Goal: Browse casually: Explore the website without a specific task or goal

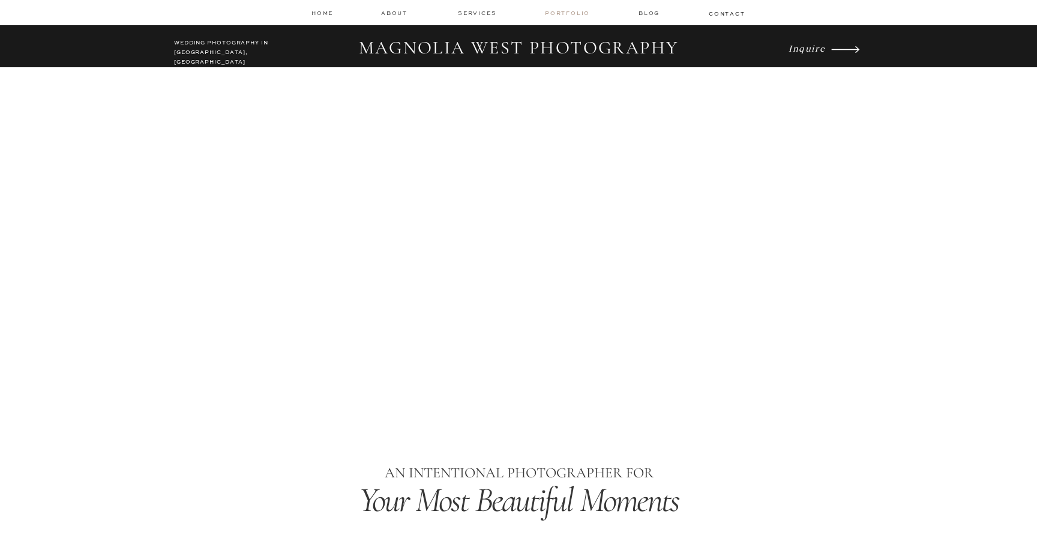
click at [557, 15] on nav "Portfolio" at bounding box center [568, 13] width 47 height 8
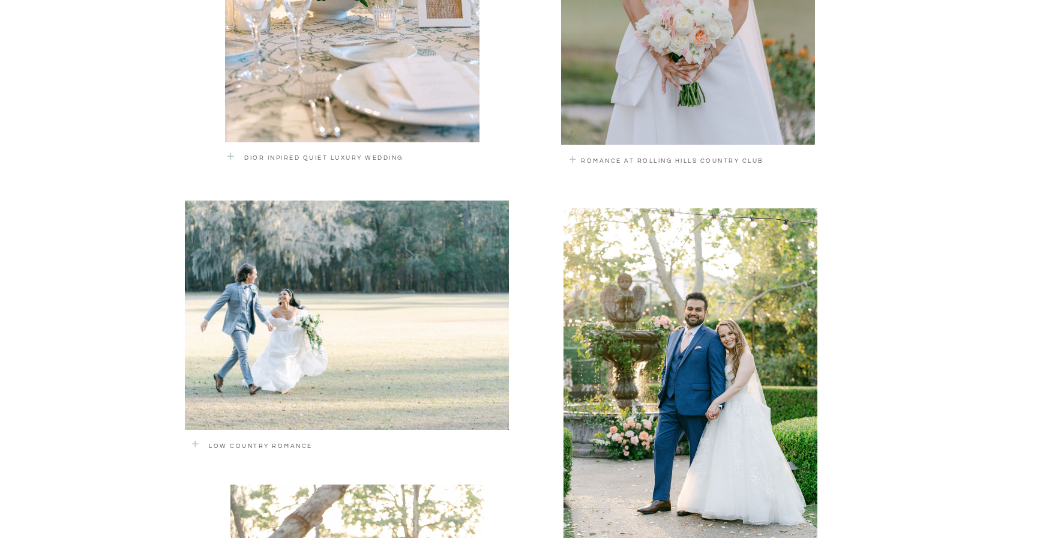
scroll to position [973, 0]
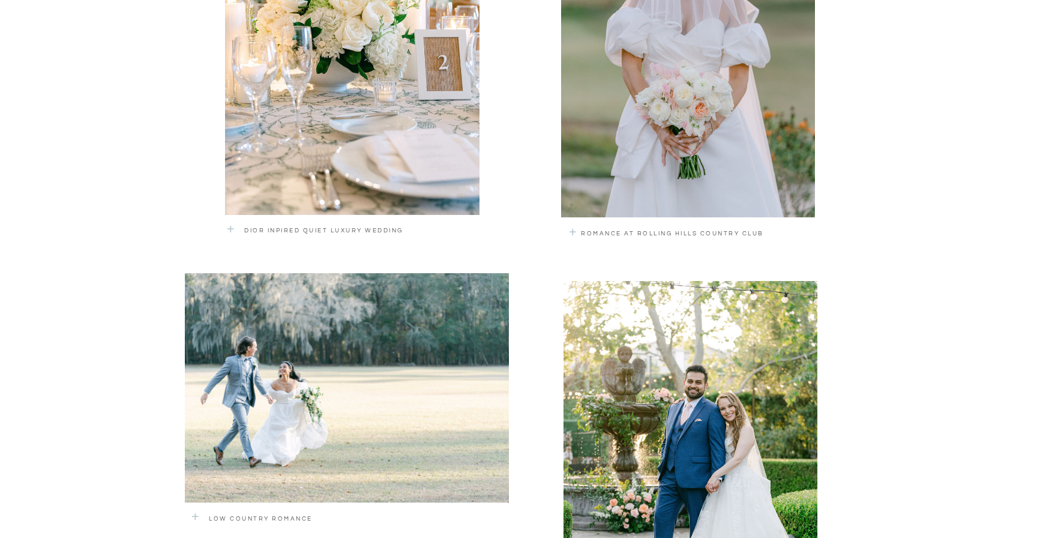
click at [616, 186] on div at bounding box center [688, 45] width 254 height 344
click at [574, 233] on p "+" at bounding box center [581, 237] width 24 height 36
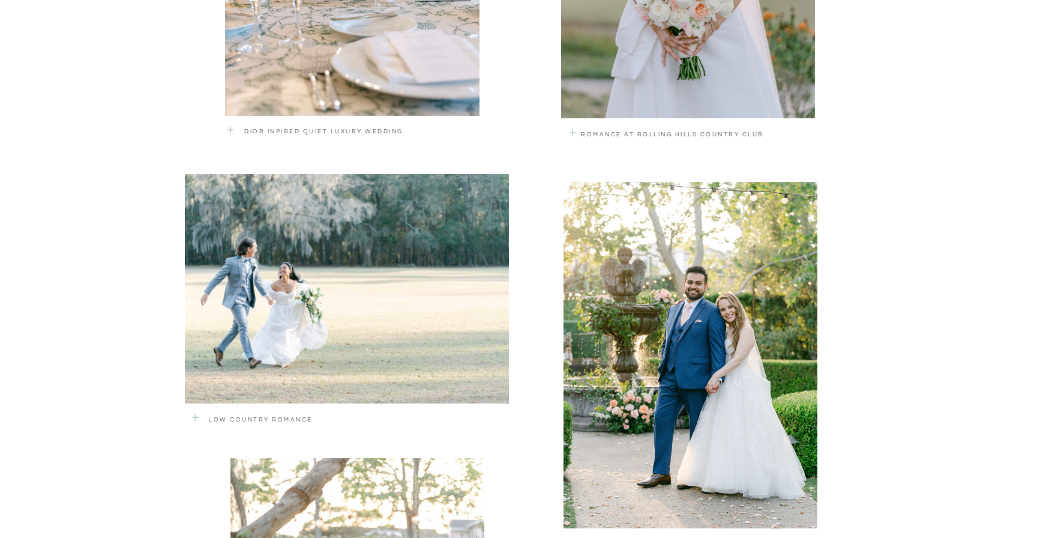
scroll to position [1073, 0]
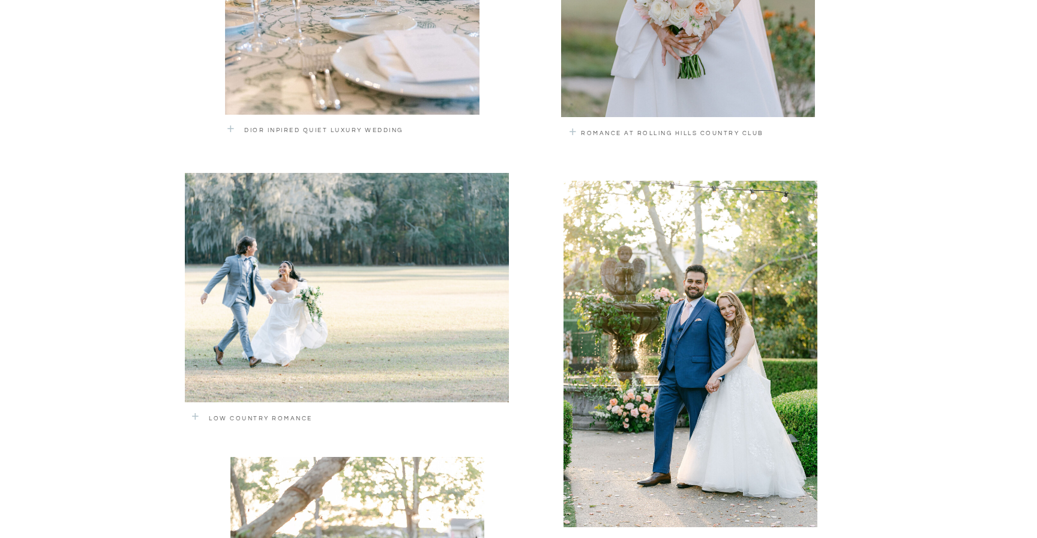
click at [275, 419] on p "Low Country Romance" at bounding box center [322, 420] width 226 height 14
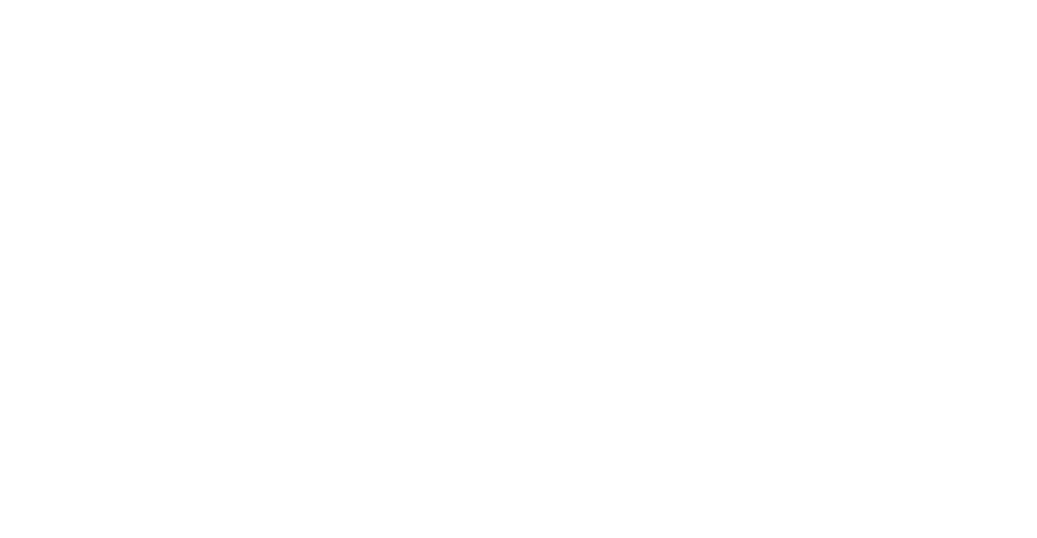
scroll to position [2466, 0]
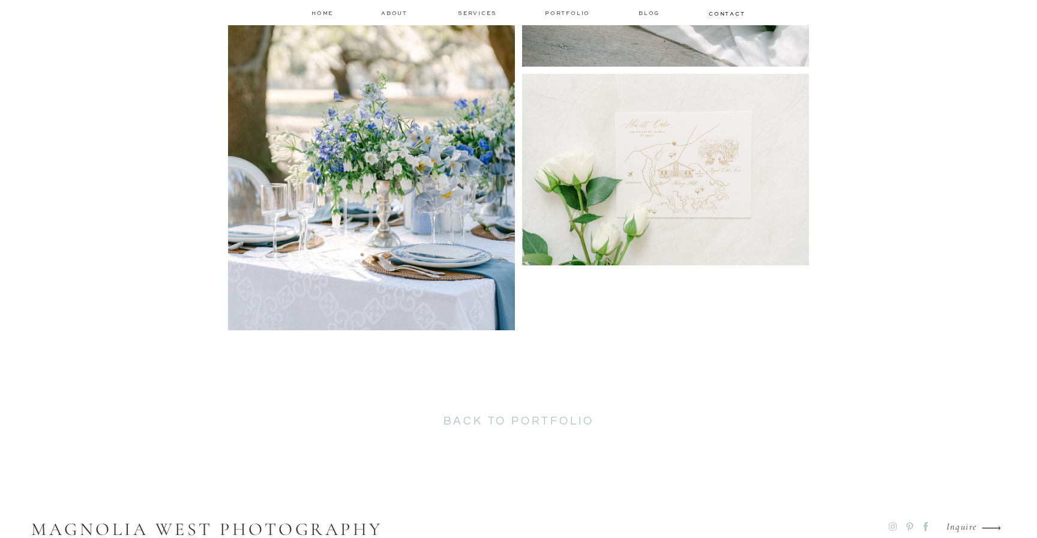
scroll to position [2076, 0]
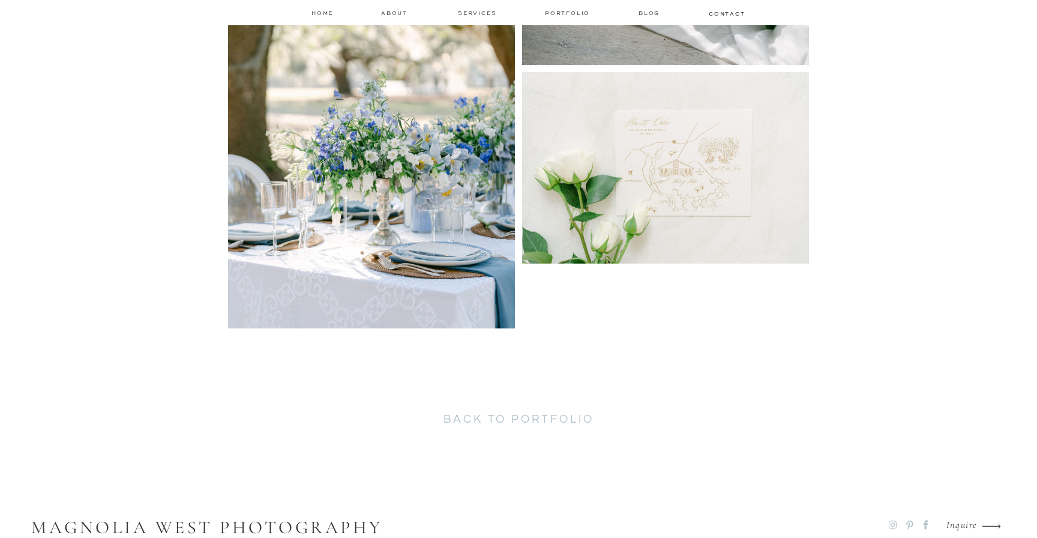
click at [479, 422] on h2 "back to portfolio" at bounding box center [519, 422] width 310 height 20
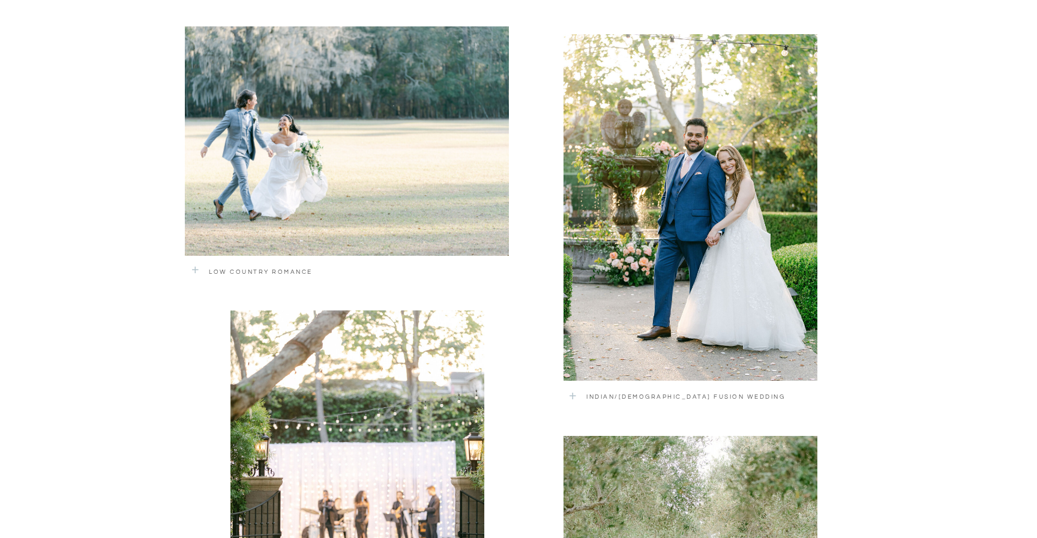
scroll to position [1257, 0]
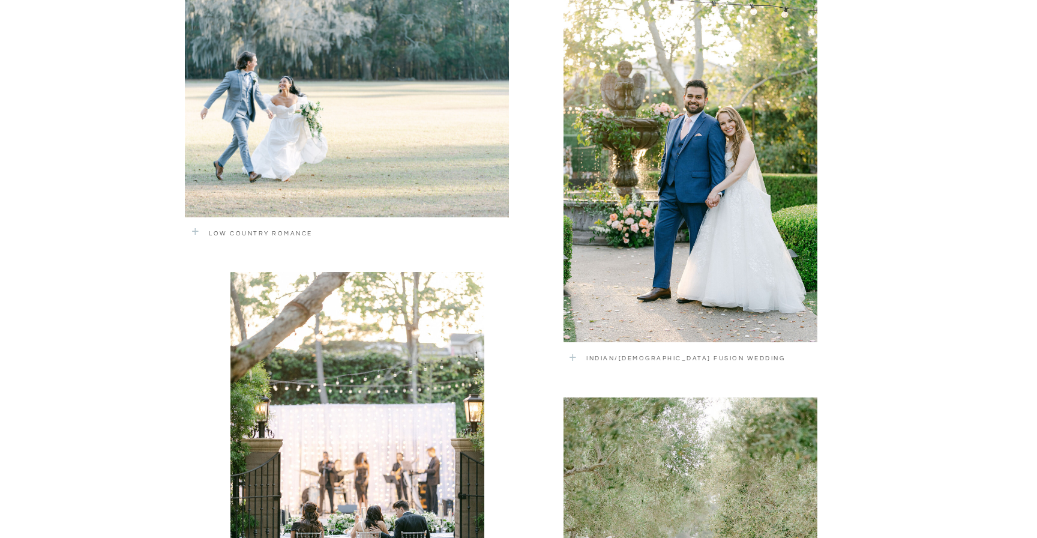
click at [622, 338] on div at bounding box center [690, 169] width 254 height 346
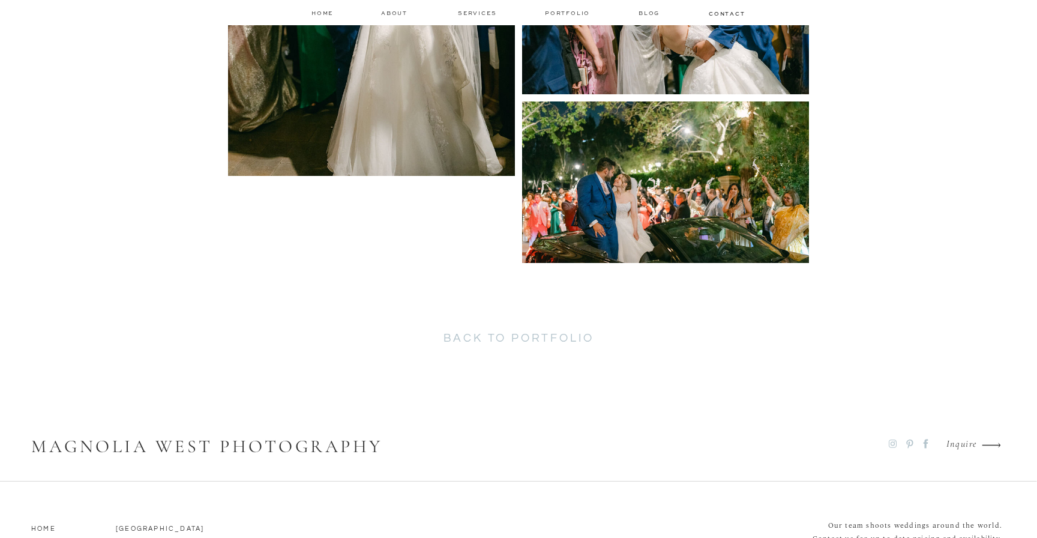
scroll to position [4999, 0]
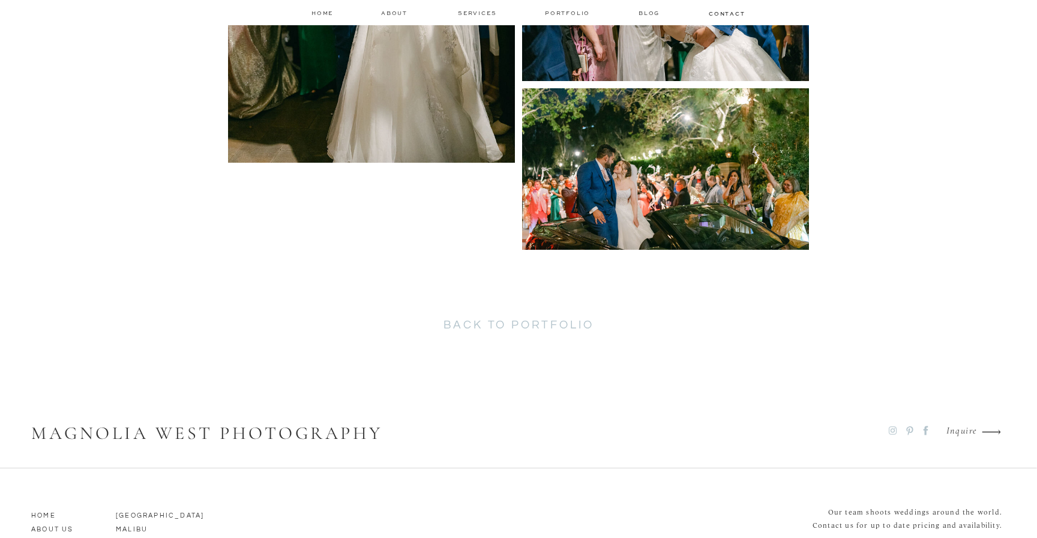
click at [485, 320] on h2 "back to portfolio" at bounding box center [519, 328] width 310 height 20
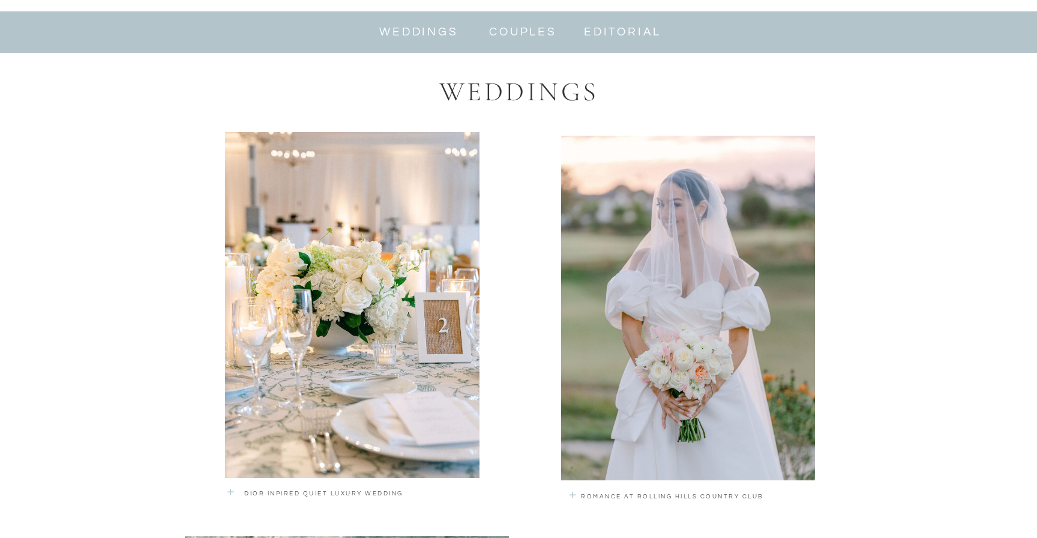
scroll to position [713, 0]
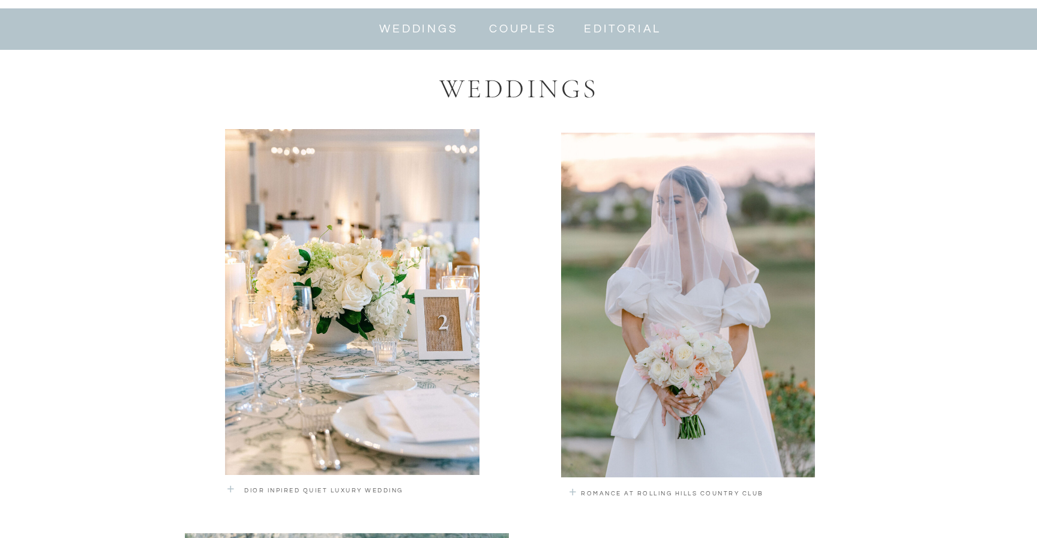
click at [659, 349] on div at bounding box center [688, 305] width 254 height 344
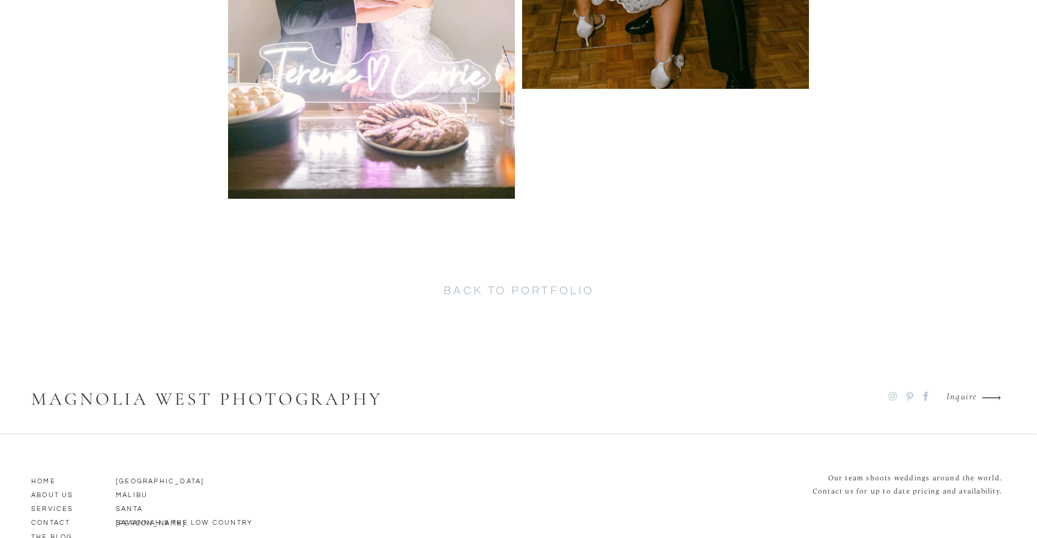
scroll to position [6235, 0]
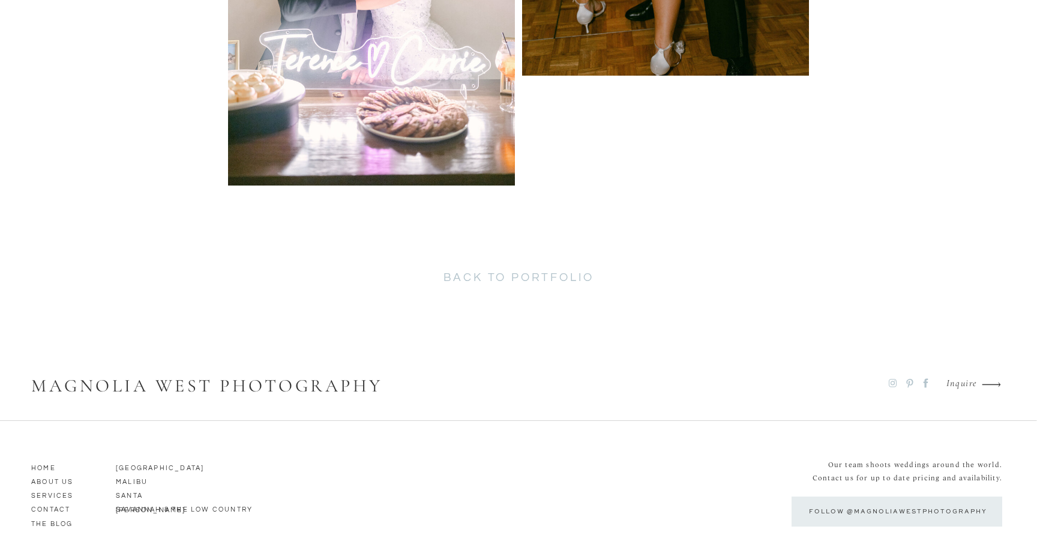
click at [555, 277] on h2 "back to portfolio" at bounding box center [519, 281] width 310 height 20
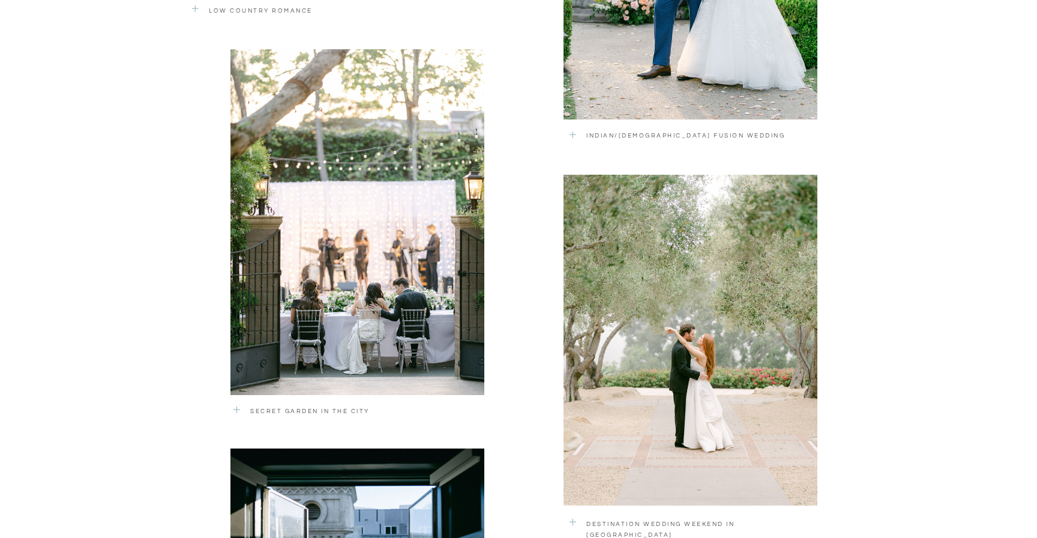
scroll to position [1728, 0]
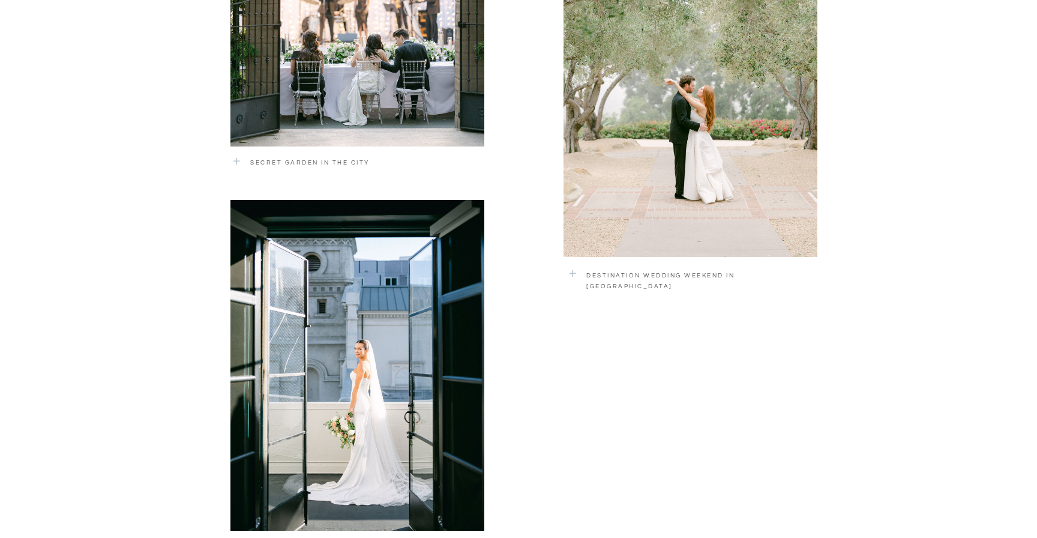
click at [410, 373] on div at bounding box center [357, 365] width 254 height 331
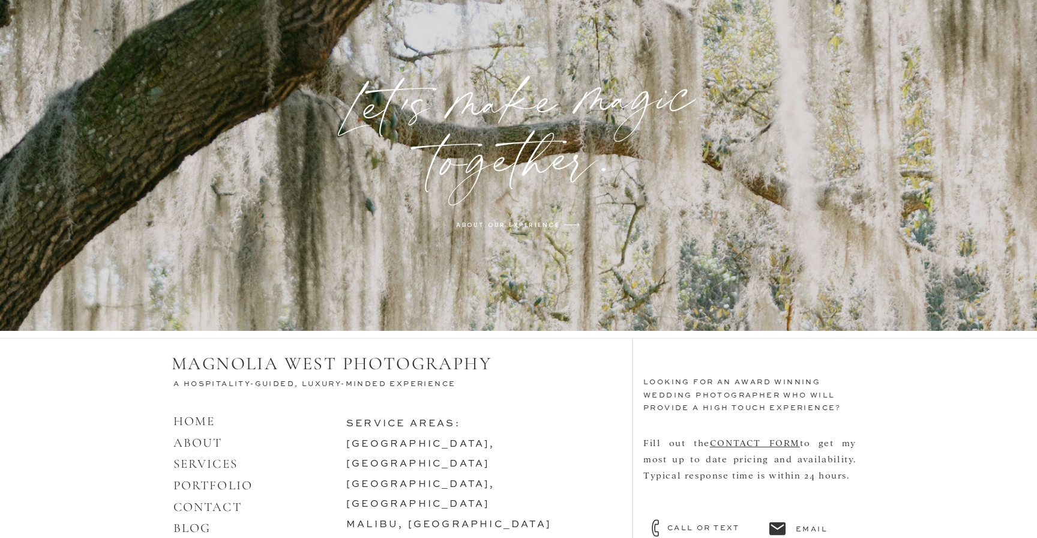
scroll to position [3802, 0]
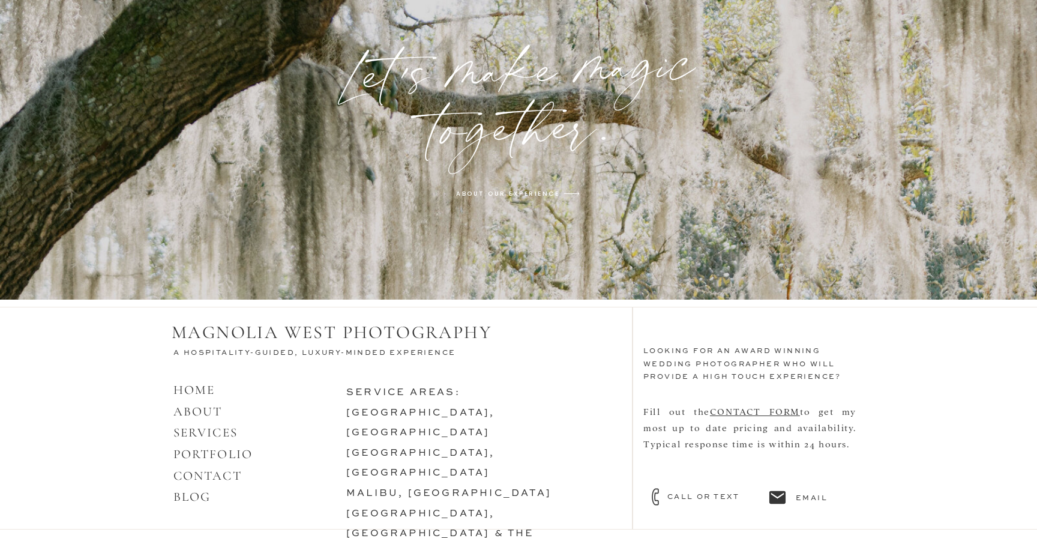
click at [420, 391] on h3 "service areas: los angeles, ca SANTA BARBARA, CA malibu, ca SAVANNAH, GA & the …" at bounding box center [474, 446] width 256 height 126
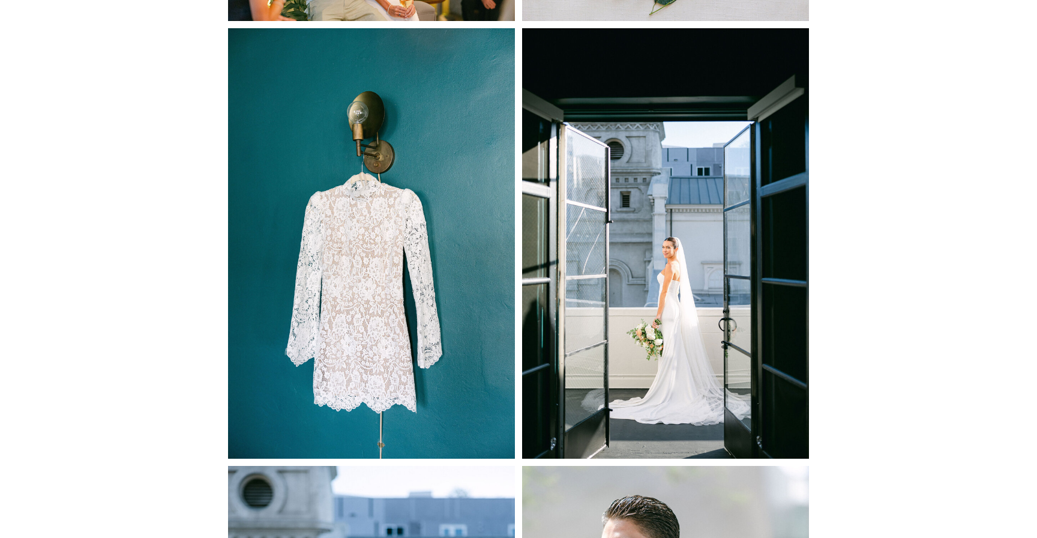
scroll to position [3295, 0]
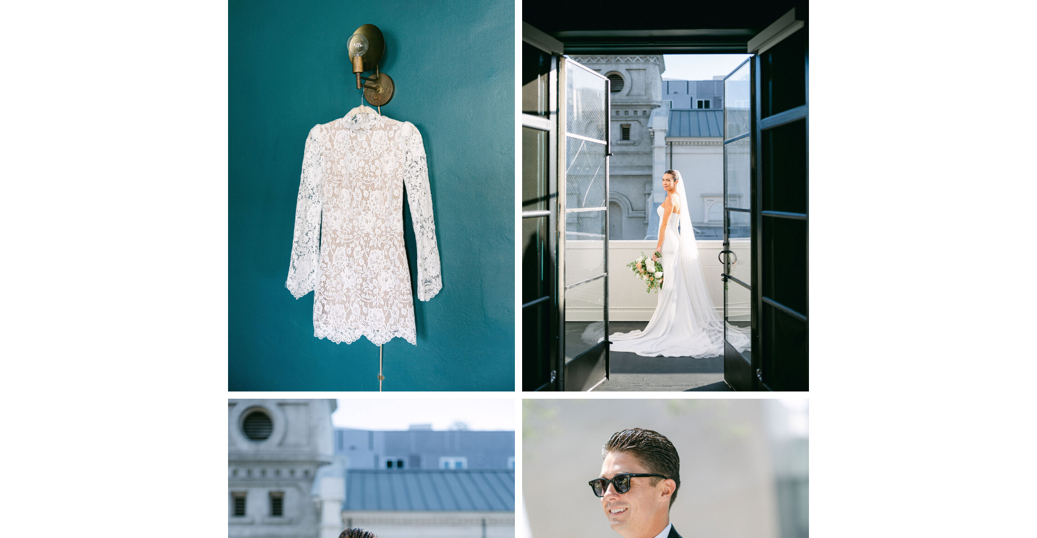
click at [643, 284] on img at bounding box center [665, 176] width 287 height 430
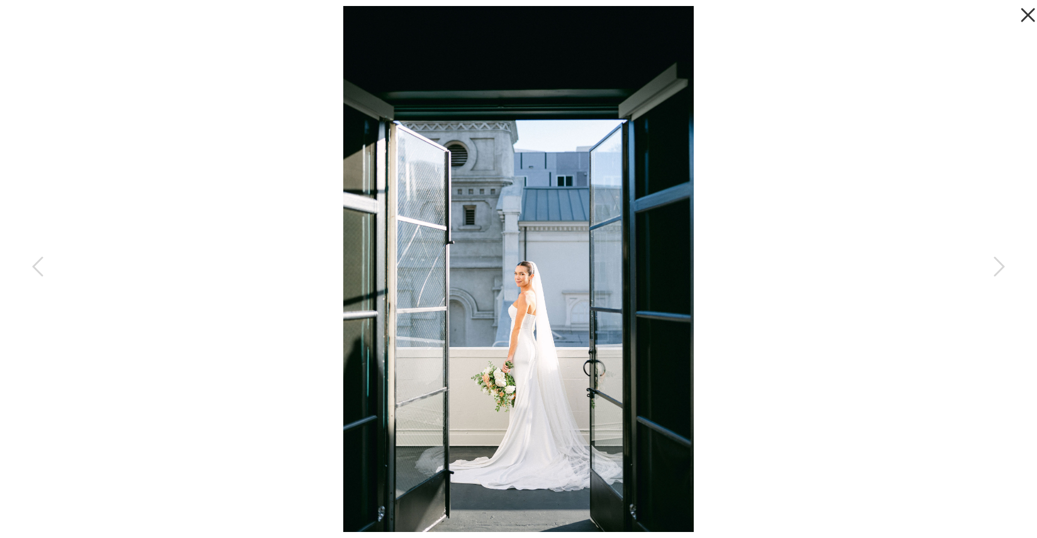
click at [1031, 7] on icon at bounding box center [1025, 12] width 24 height 24
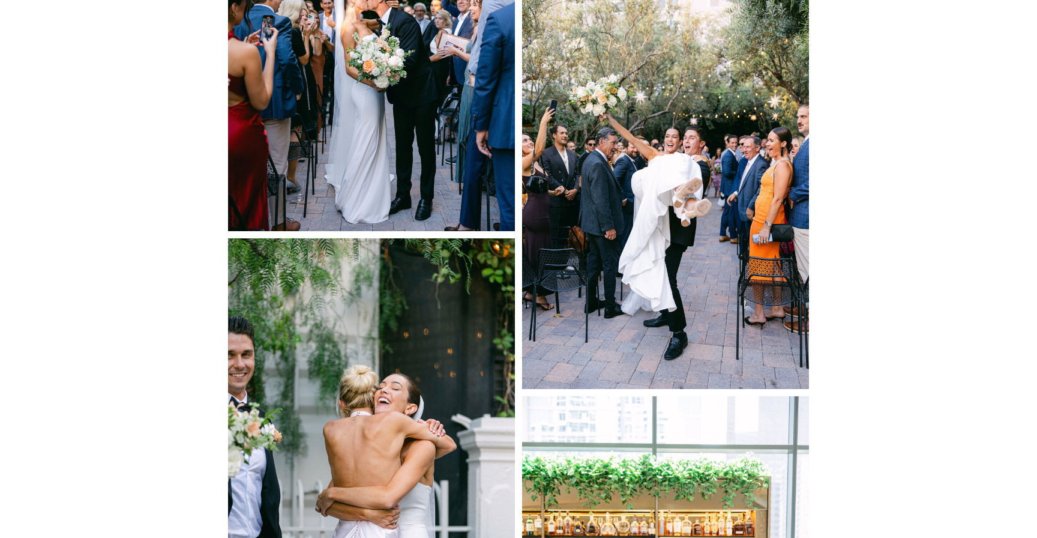
scroll to position [6284, 0]
